Goal: Transaction & Acquisition: Purchase product/service

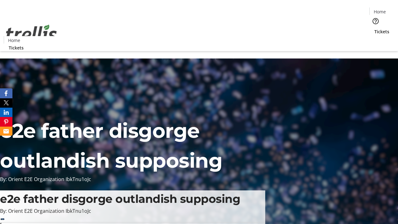
click at [374, 28] on span "Tickets" at bounding box center [381, 31] width 15 height 7
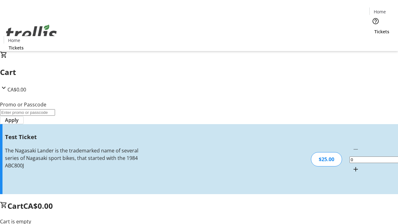
click at [352, 165] on mat-icon "Increment by one" at bounding box center [355, 168] width 7 height 7
type input "1"
